Goal: Task Accomplishment & Management: Manage account settings

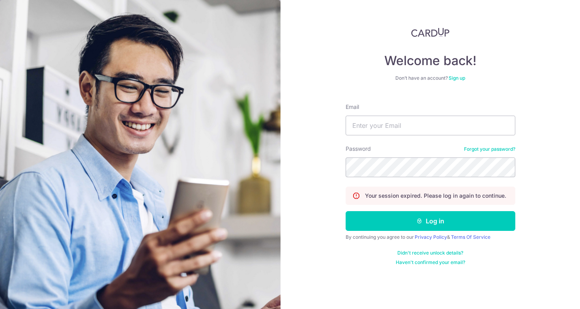
click at [329, 88] on div "Welcome back! Don’t have an account? Sign up Email Password Forgot your passwor…" at bounding box center [430, 154] width 299 height 309
click at [379, 123] on input "Email" at bounding box center [431, 126] width 170 height 20
type input "[EMAIL_ADDRESS][DOMAIN_NAME]"
click at [346, 211] on button "Log in" at bounding box center [431, 221] width 170 height 20
